Goal: Feedback & Contribution: Submit feedback/report problem

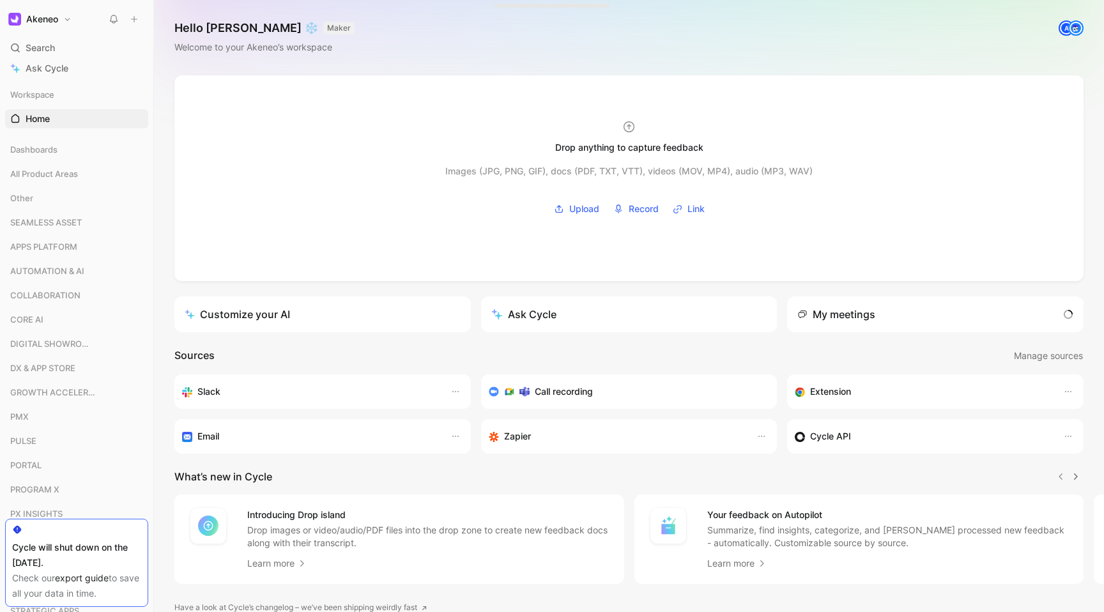
click at [130, 19] on icon at bounding box center [134, 19] width 9 height 9
click at [195, 25] on button "New feedback c" at bounding box center [219, 24] width 137 height 22
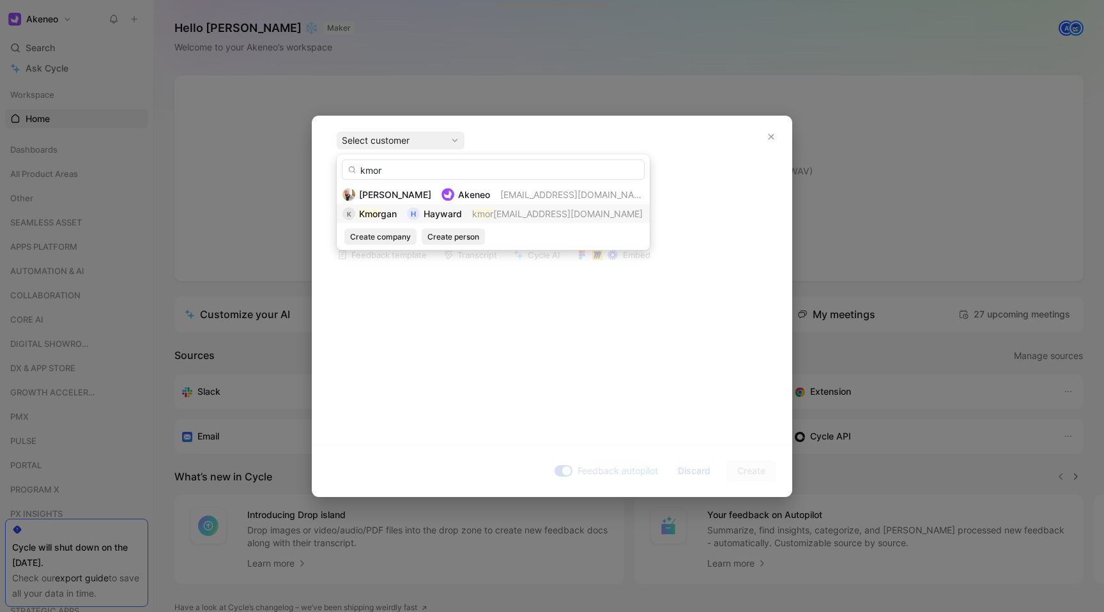
type input "kmor"
click at [410, 211] on div "H" at bounding box center [413, 214] width 13 height 13
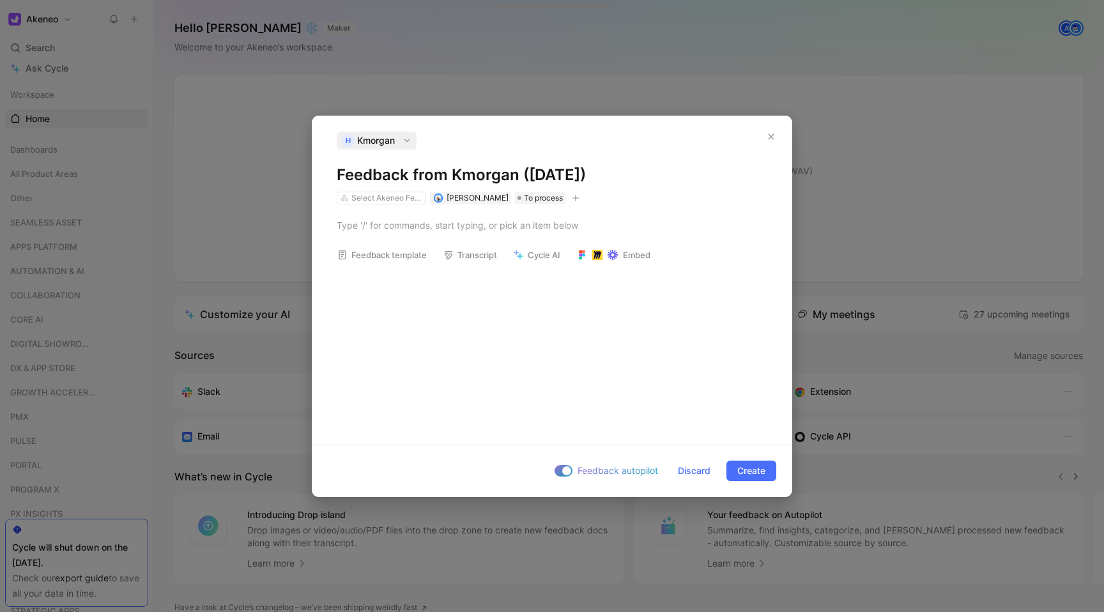
click at [438, 293] on div "Feedback template Transcript Cycle AI Embed" at bounding box center [551, 319] width 479 height 230
click at [390, 229] on div at bounding box center [552, 224] width 431 height 13
paste div
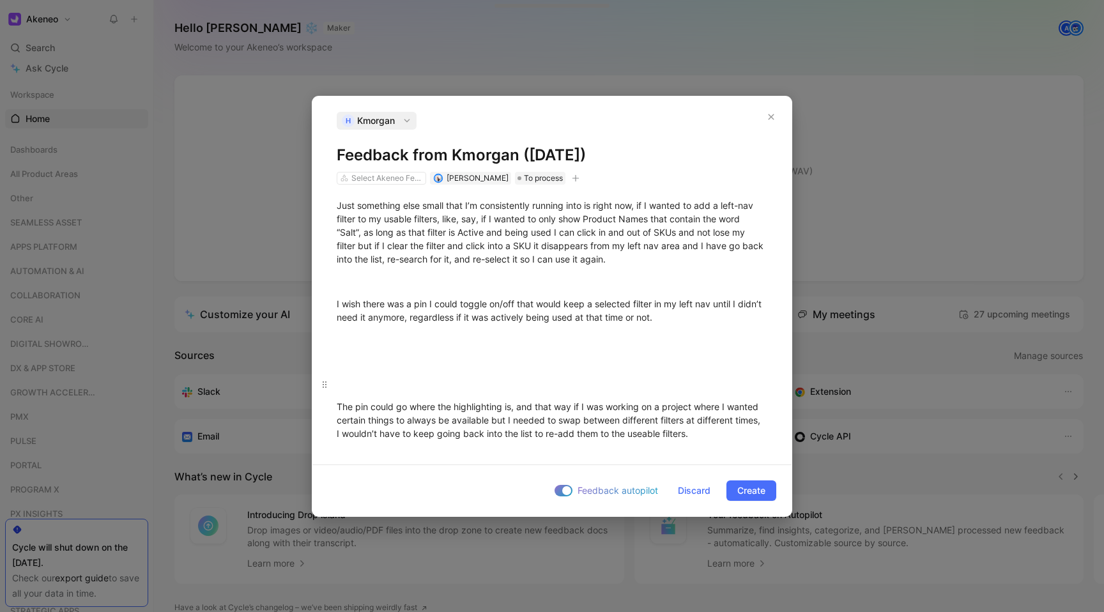
click at [409, 376] on p at bounding box center [551, 384] width 479 height 21
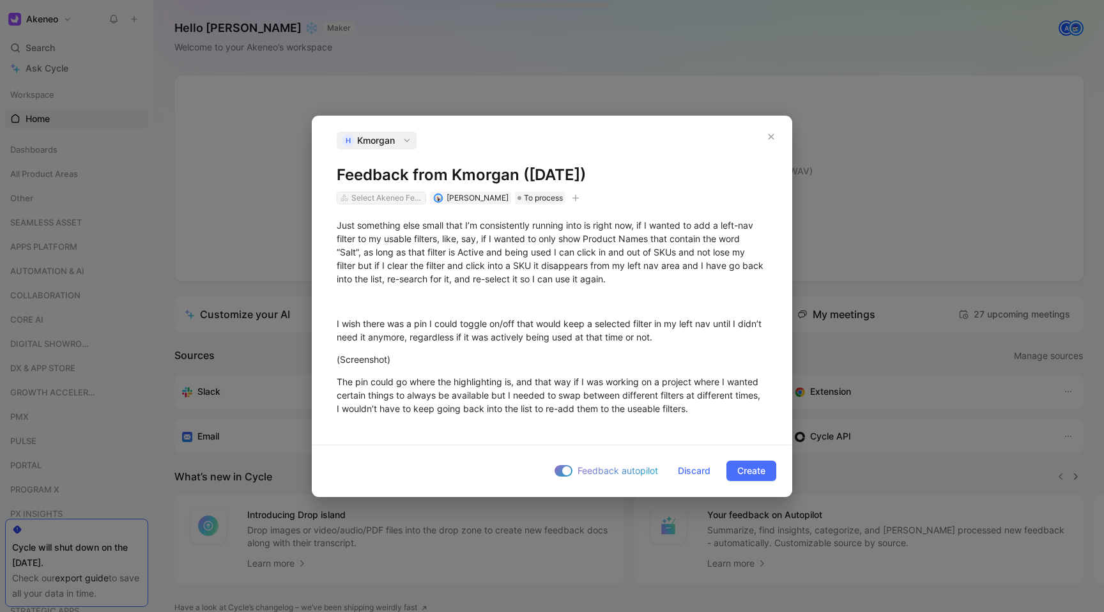
click at [402, 198] on div "Select Akeneo Features" at bounding box center [387, 198] width 72 height 13
type input "product gr"
click at [413, 247] on mark "Product Gr" at bounding box center [402, 245] width 45 height 11
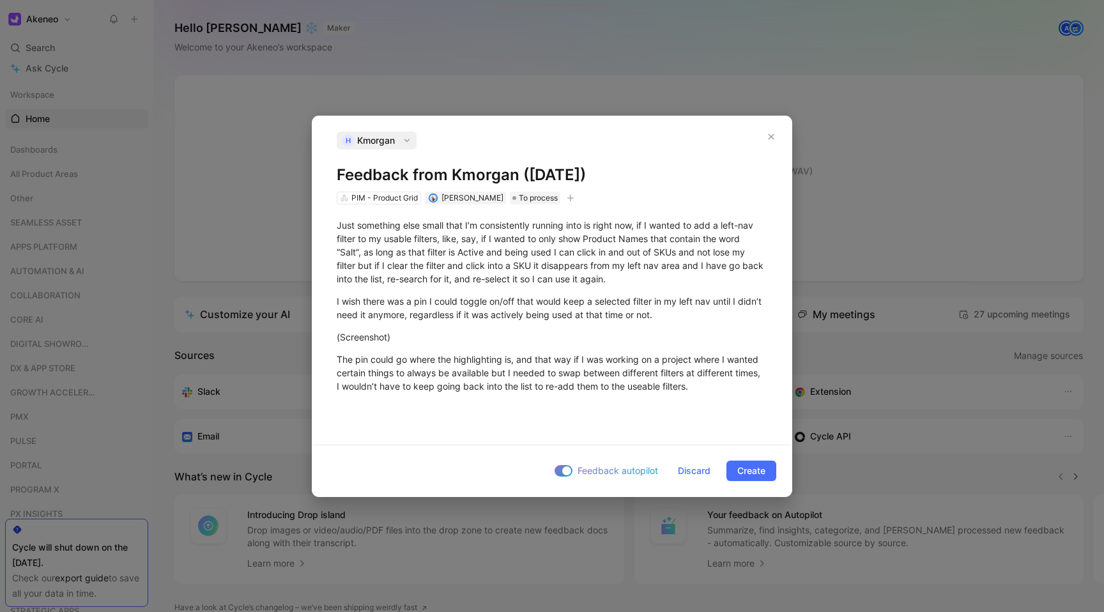
click at [567, 194] on icon "button" at bounding box center [571, 198] width 8 height 8
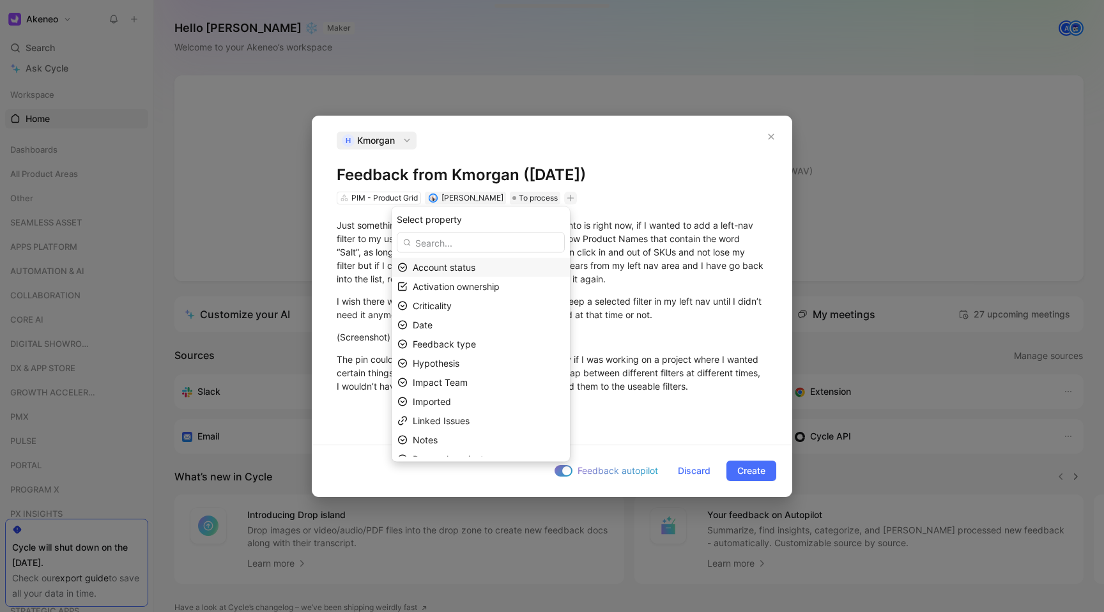
click at [475, 264] on span "Account status" at bounding box center [444, 267] width 63 height 11
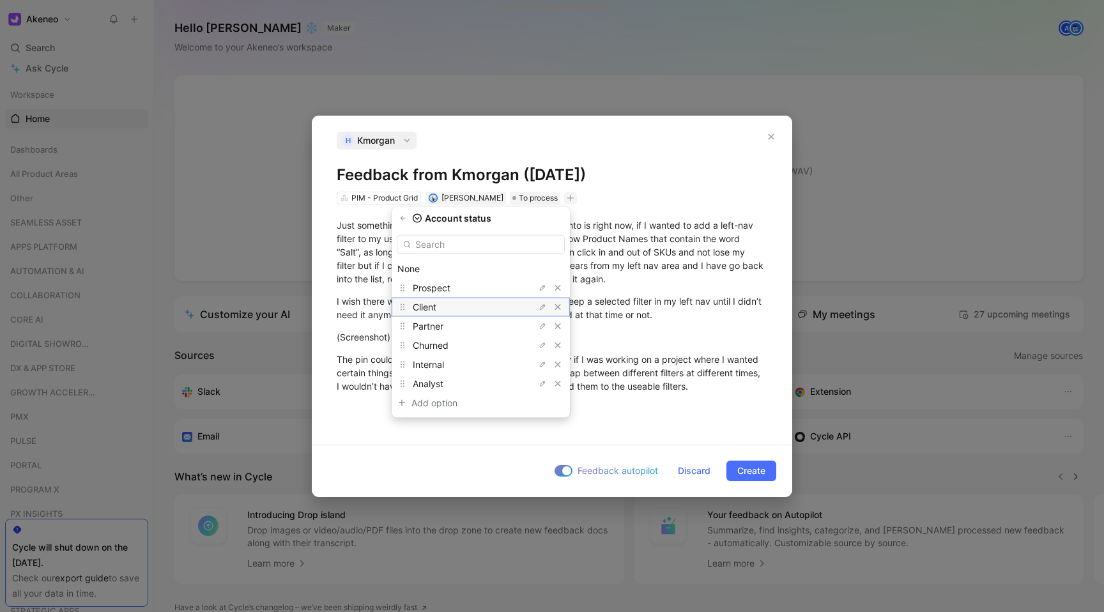
click at [457, 307] on div "Client" at bounding box center [461, 307] width 96 height 15
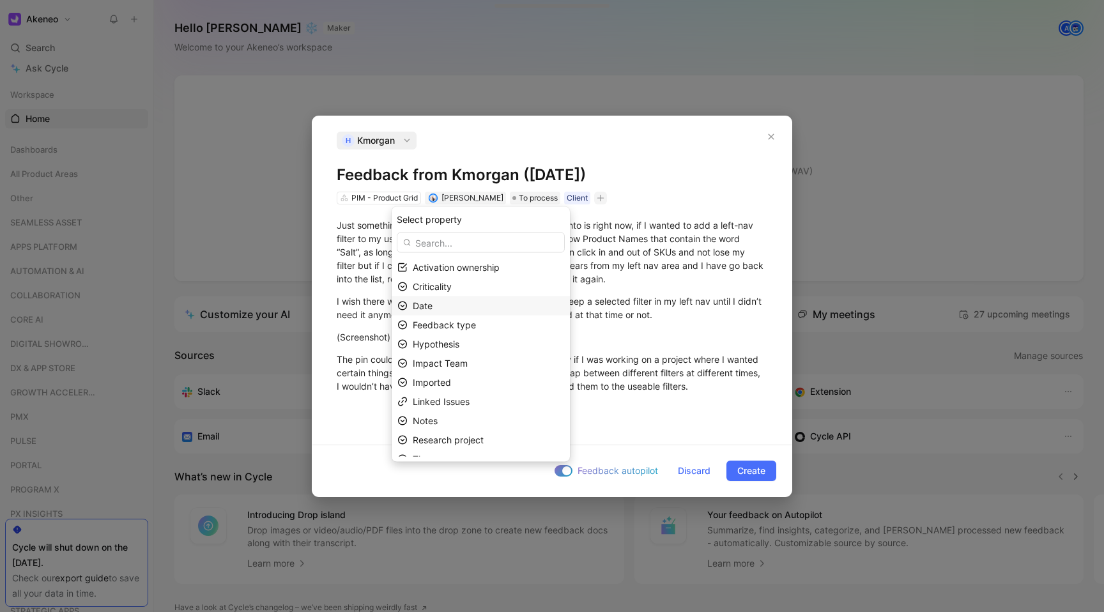
click at [471, 302] on div "Date" at bounding box center [488, 305] width 151 height 15
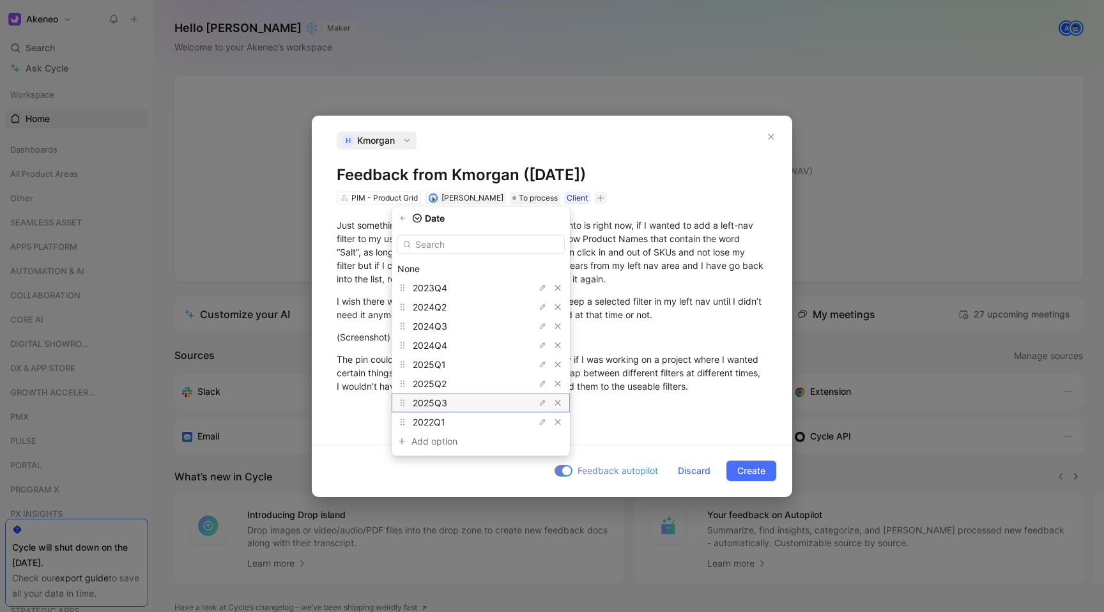
click at [464, 402] on div "2025Q3" at bounding box center [461, 402] width 96 height 15
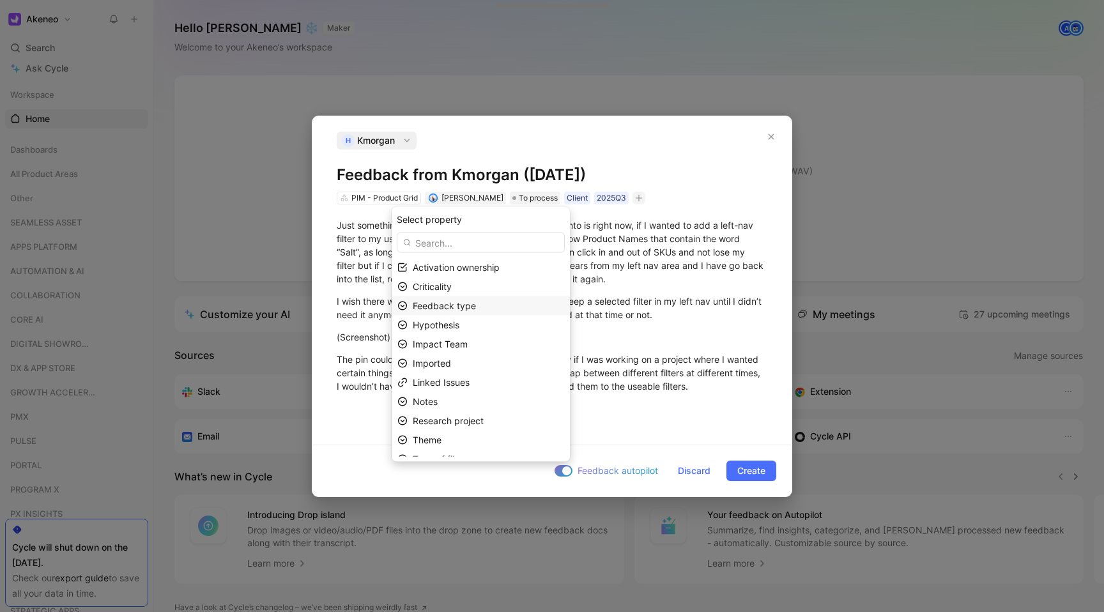
click at [471, 305] on span "Feedback type" at bounding box center [444, 305] width 63 height 11
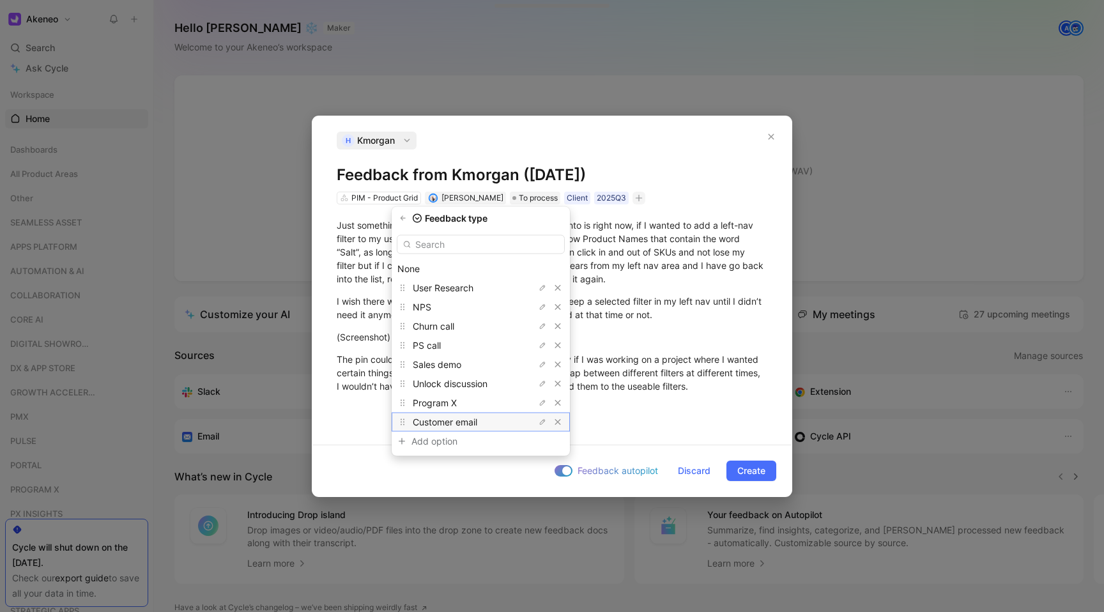
click at [445, 418] on span "Customer email" at bounding box center [445, 422] width 65 height 11
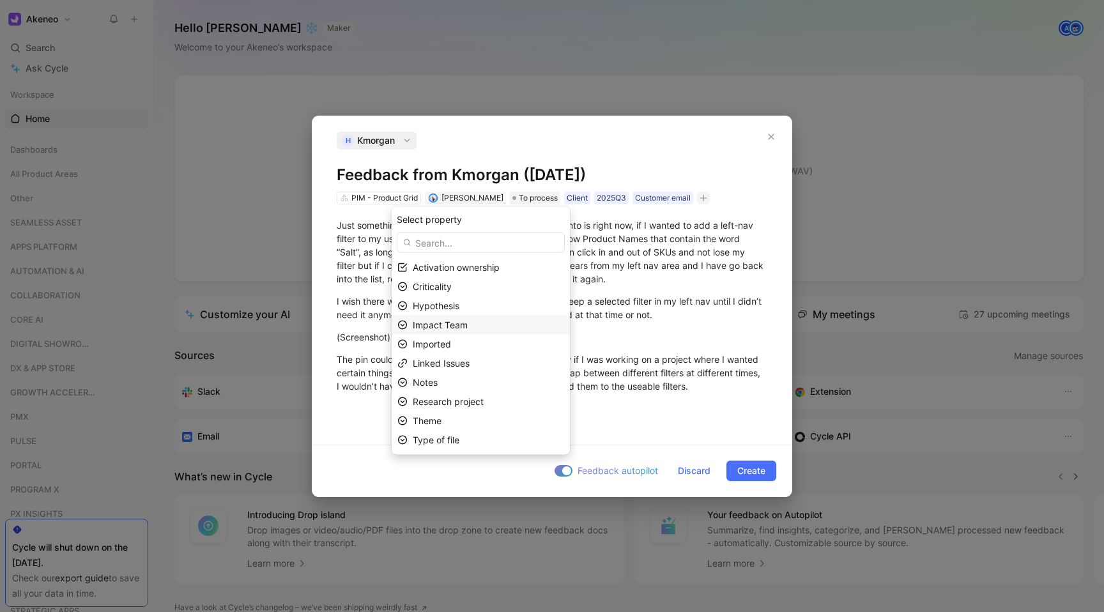
click at [448, 326] on span "Impact Team" at bounding box center [440, 324] width 55 height 11
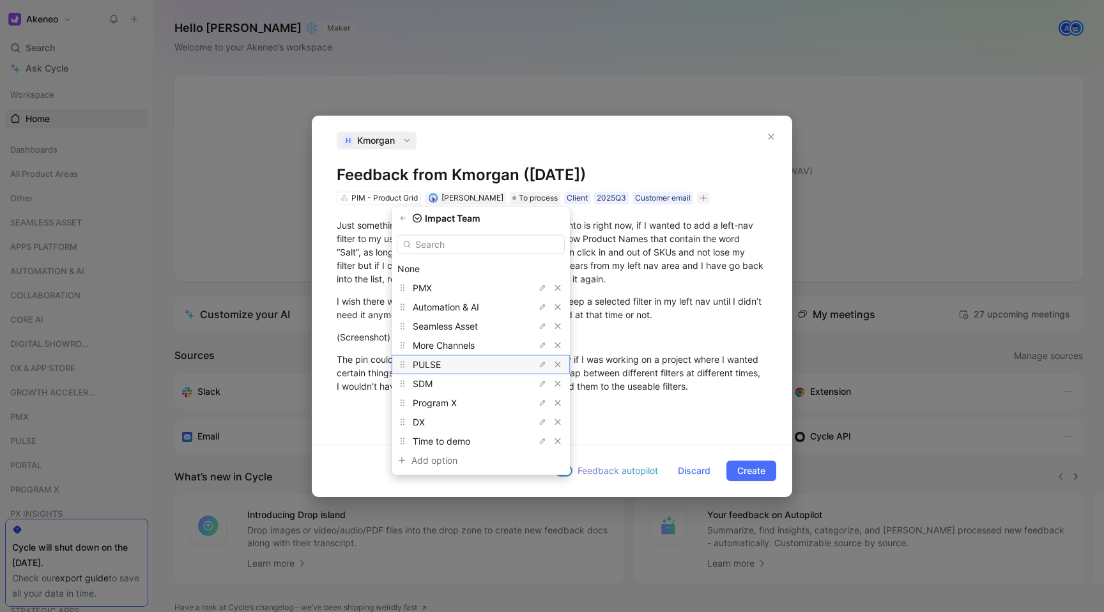
click at [441, 362] on span "PULSE" at bounding box center [427, 364] width 28 height 11
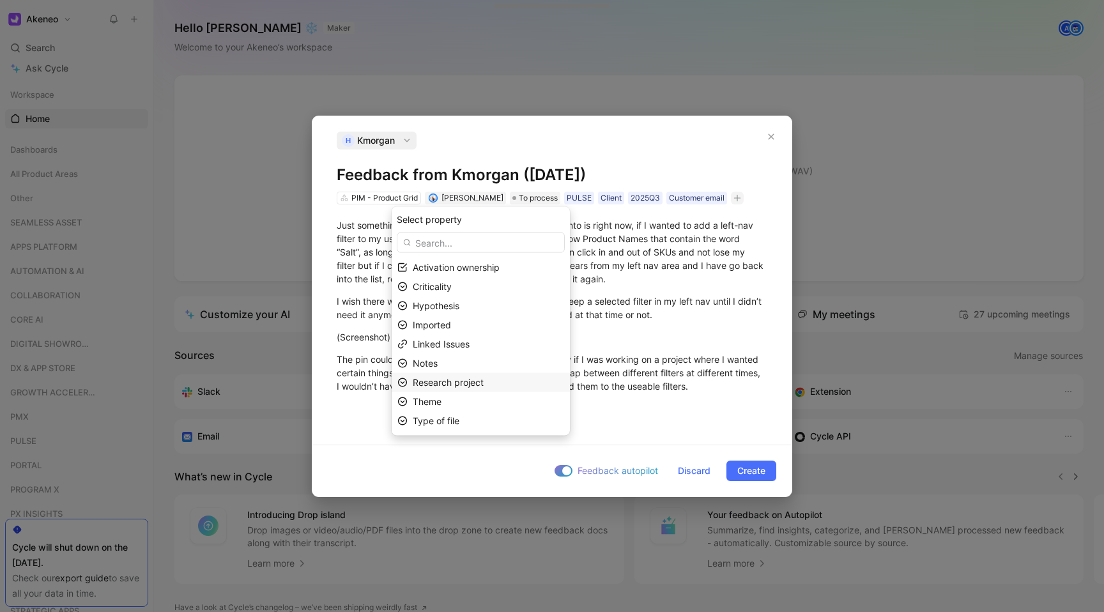
click at [446, 383] on span "Research project" at bounding box center [448, 382] width 71 height 11
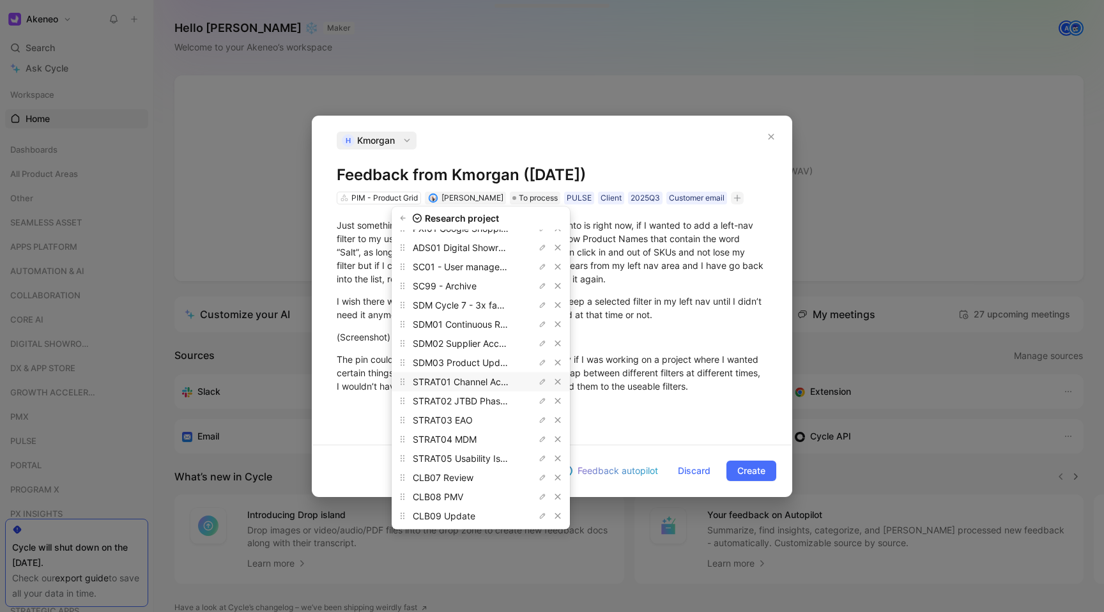
scroll to position [613, 0]
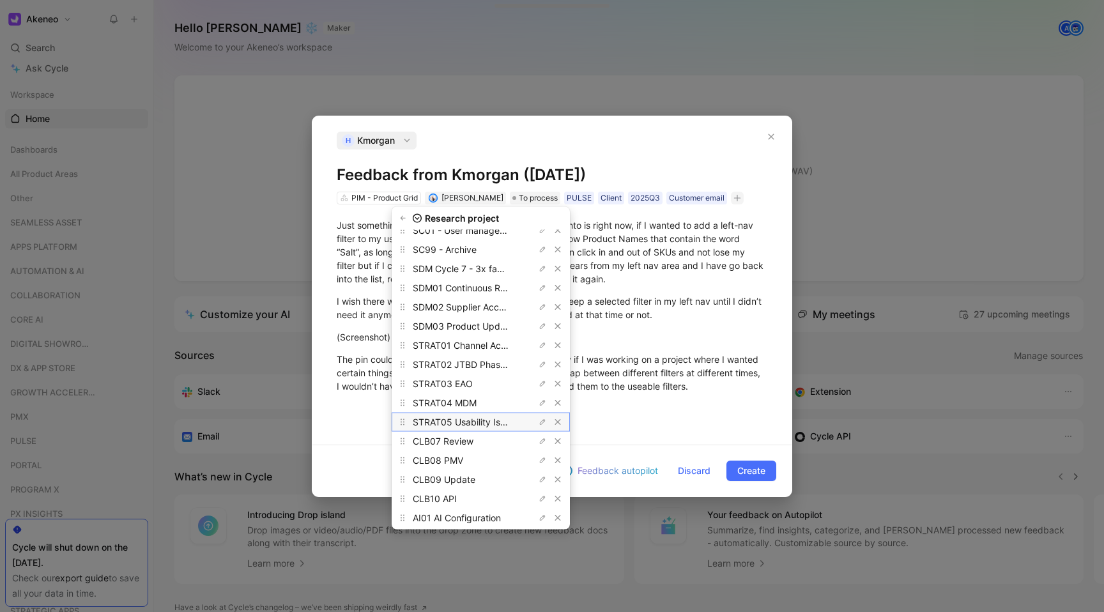
click at [486, 419] on span "STRAT05 Usability Issues" at bounding box center [466, 422] width 107 height 11
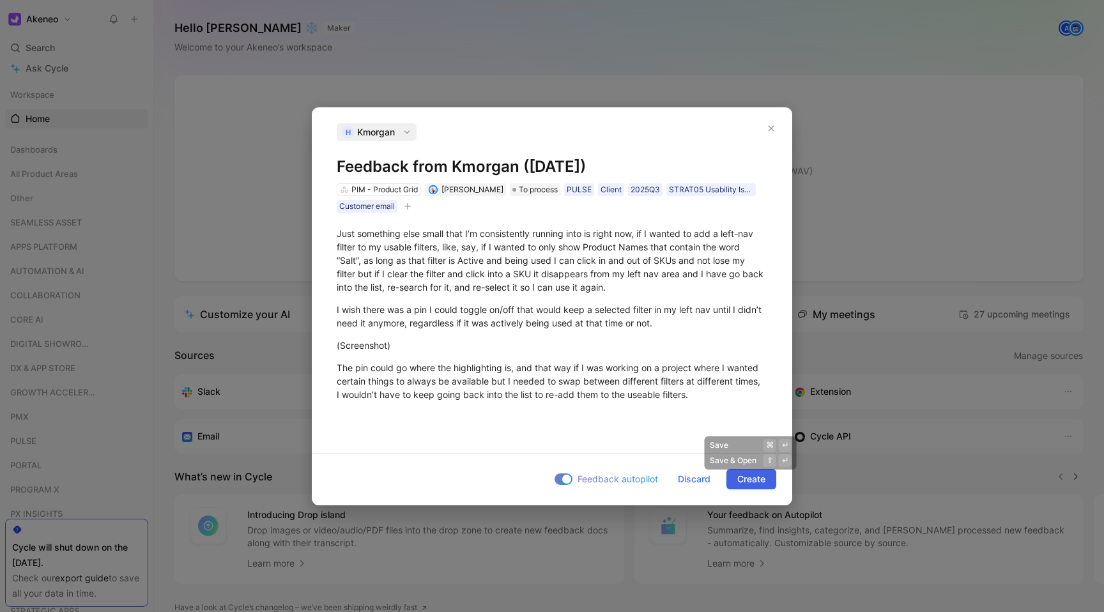
click at [742, 483] on span "Create" at bounding box center [751, 478] width 28 height 15
